Goal: Transaction & Acquisition: Book appointment/travel/reservation

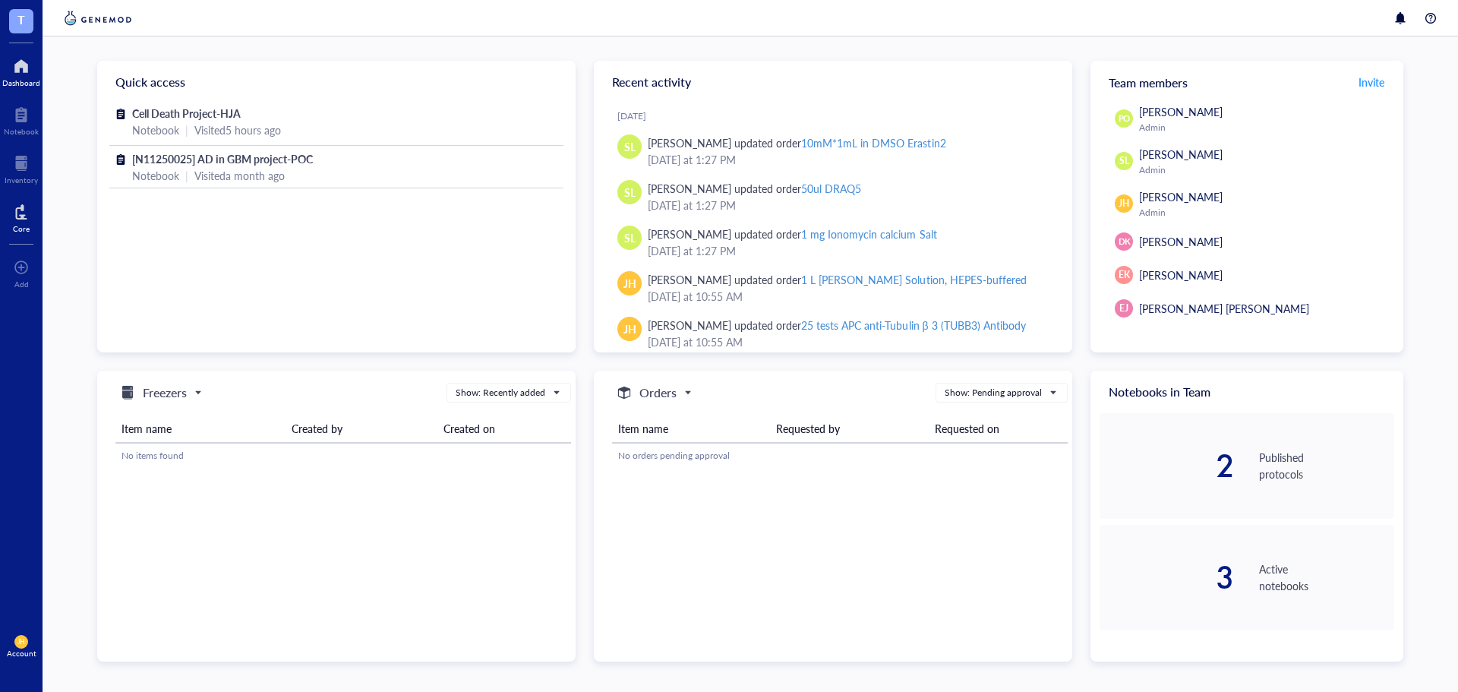
click at [26, 215] on div at bounding box center [21, 212] width 17 height 24
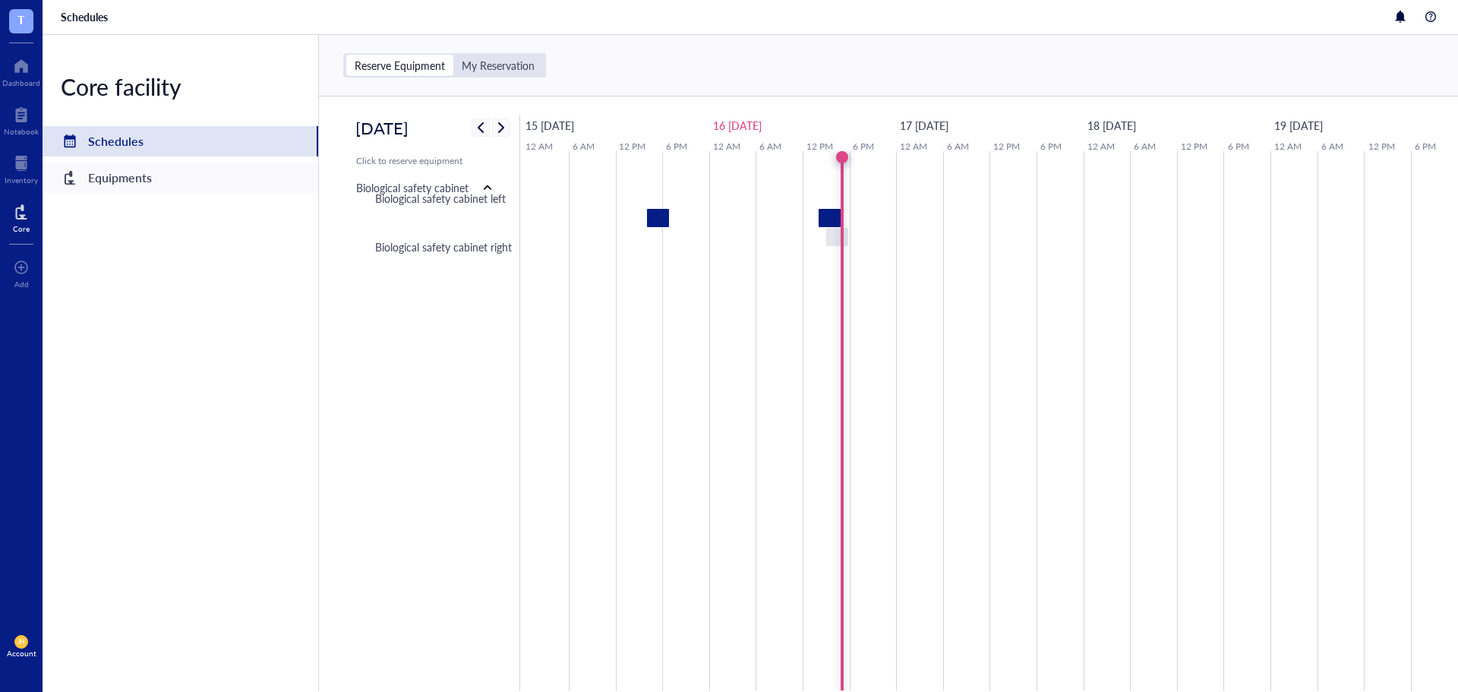
click at [142, 173] on div "Equipments" at bounding box center [120, 177] width 64 height 21
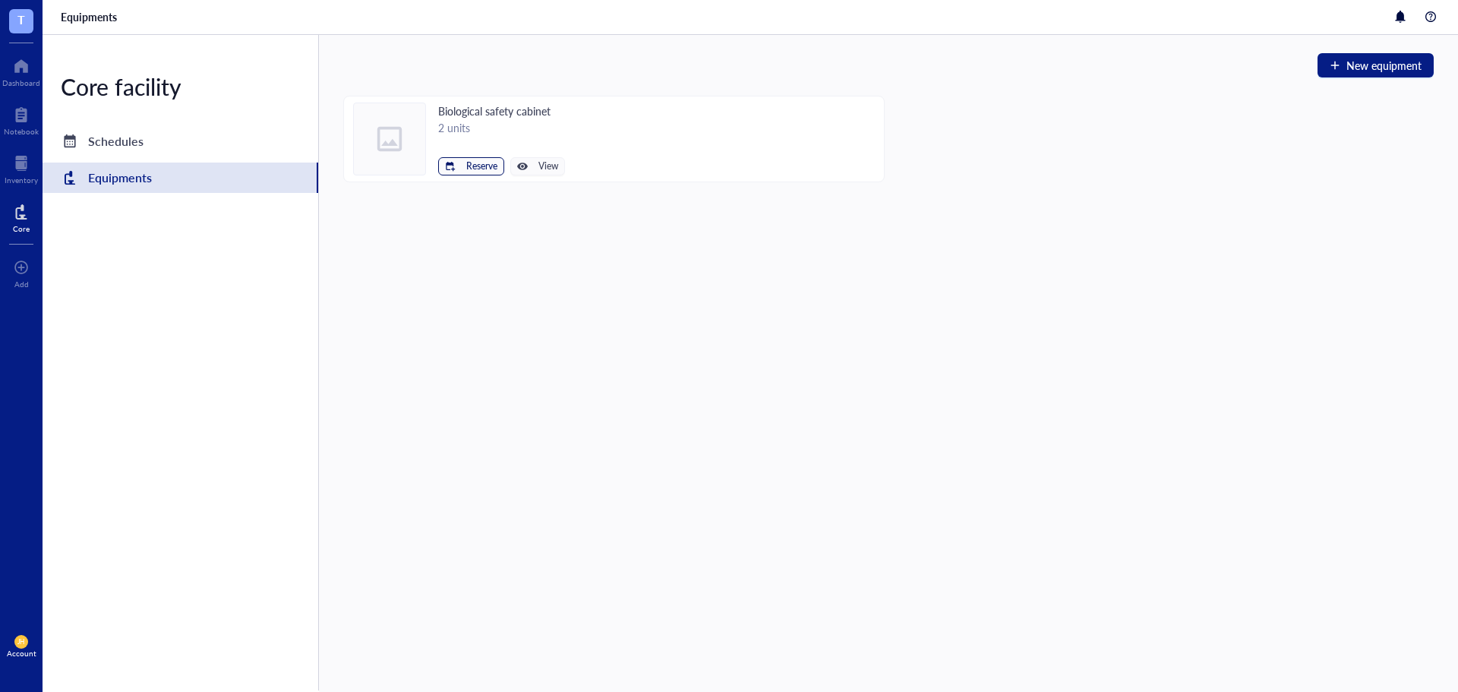
click at [481, 168] on span "Reserve" at bounding box center [481, 166] width 31 height 11
click at [477, 189] on span "Biological safety cabinet left" at bounding box center [425, 192] width 137 height 17
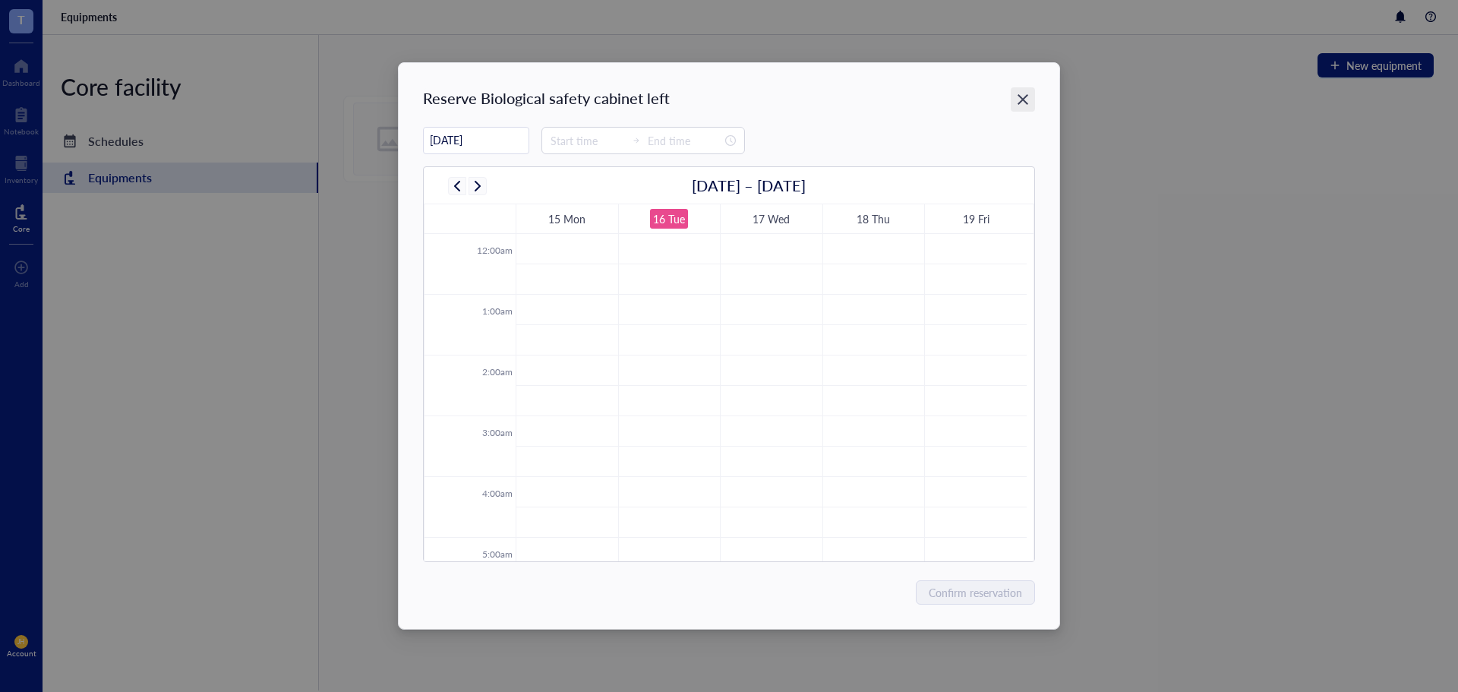
click at [1024, 98] on icon "Close" at bounding box center [1023, 99] width 11 height 11
